Goal: Entertainment & Leisure: Consume media (video, audio)

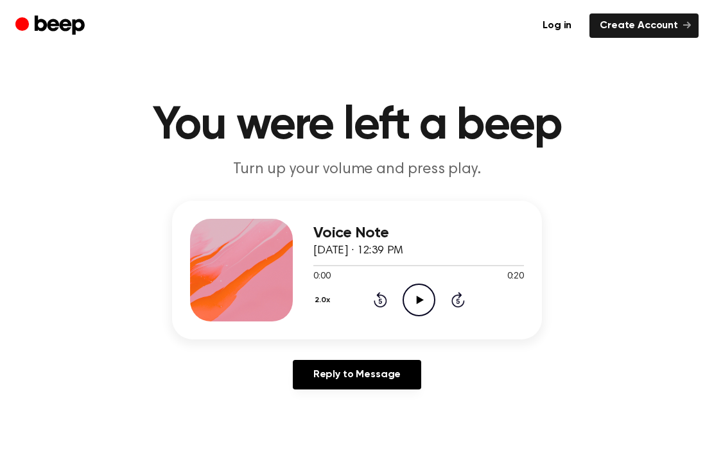
click at [324, 296] on button "2.0x" at bounding box center [324, 300] width 22 height 22
click at [345, 354] on li "0.8x" at bounding box center [337, 351] width 49 height 24
click at [416, 289] on icon "Play Audio" at bounding box center [418, 300] width 33 height 33
click at [427, 300] on icon "Play Audio" at bounding box center [418, 300] width 33 height 33
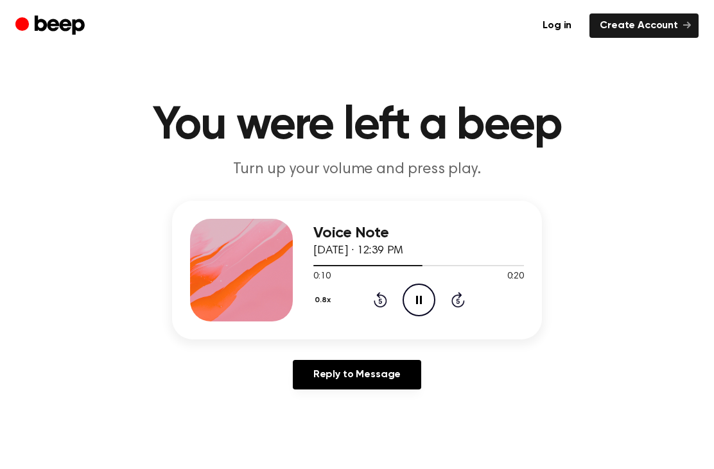
click at [427, 294] on icon "Pause Audio" at bounding box center [418, 300] width 33 height 33
click at [486, 19] on ul "Log in Create Account" at bounding box center [398, 25] width 600 height 24
click at [422, 302] on icon "Play Audio" at bounding box center [418, 300] width 33 height 33
click at [311, 265] on div "Voice Note 26 February 2025 · 12:39 PM 0:13 0:20 Your browser does not support …" at bounding box center [357, 270] width 370 height 139
click at [323, 266] on div at bounding box center [418, 265] width 211 height 10
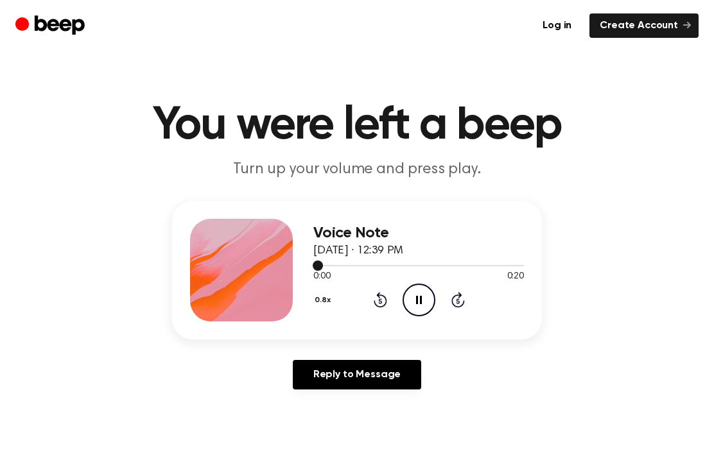
click at [322, 265] on div at bounding box center [318, 265] width 10 height 1
click at [318, 263] on div at bounding box center [418, 265] width 211 height 10
click at [307, 268] on div "Voice Note 26 February 2025 · 12:39 PM 0:00 0:20 Your browser does not support …" at bounding box center [357, 270] width 370 height 139
click at [408, 302] on icon "Pause Audio" at bounding box center [418, 300] width 33 height 33
click at [307, 266] on div "Voice Note 26 February 2025 · 12:39 PM 0:01 0:20 Your browser does not support …" at bounding box center [357, 270] width 370 height 139
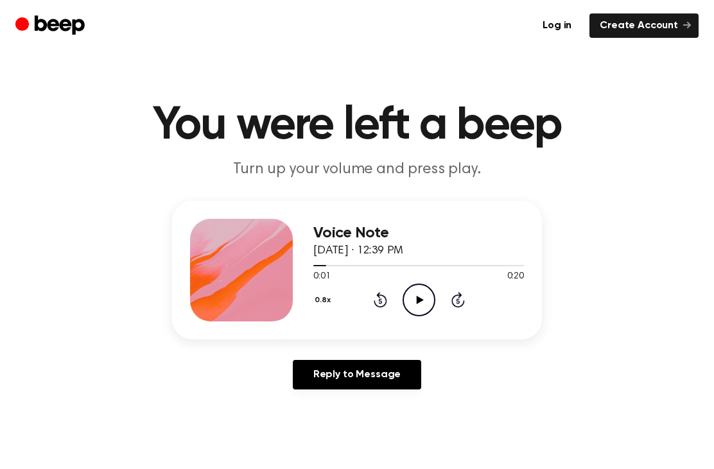
click at [307, 266] on div "Voice Note 26 February 2025 · 12:39 PM 0:01 0:20 Your browser does not support …" at bounding box center [357, 270] width 370 height 139
click at [309, 260] on div "Voice Note 26 February 2025 · 12:39 PM 0:01 0:20 Your browser does not support …" at bounding box center [357, 270] width 370 height 139
click at [309, 259] on div "Voice Note 26 February 2025 · 12:39 PM 0:01 0:20 Your browser does not support …" at bounding box center [357, 270] width 370 height 139
click at [315, 259] on div "Voice Note 26 February 2025 · 12:39 PM" at bounding box center [418, 242] width 211 height 35
click at [311, 268] on div "Voice Note 26 February 2025 · 12:39 PM 0:01 0:20 Your browser does not support …" at bounding box center [357, 270] width 370 height 139
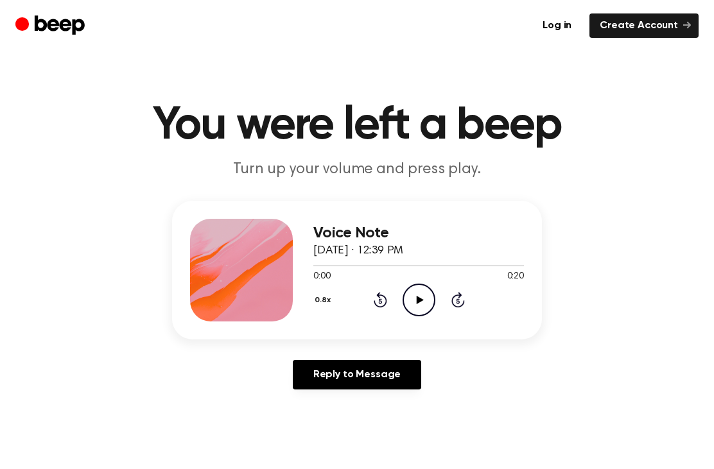
click at [419, 302] on icon "Play Audio" at bounding box center [418, 300] width 33 height 33
